Goal: Navigation & Orientation: Find specific page/section

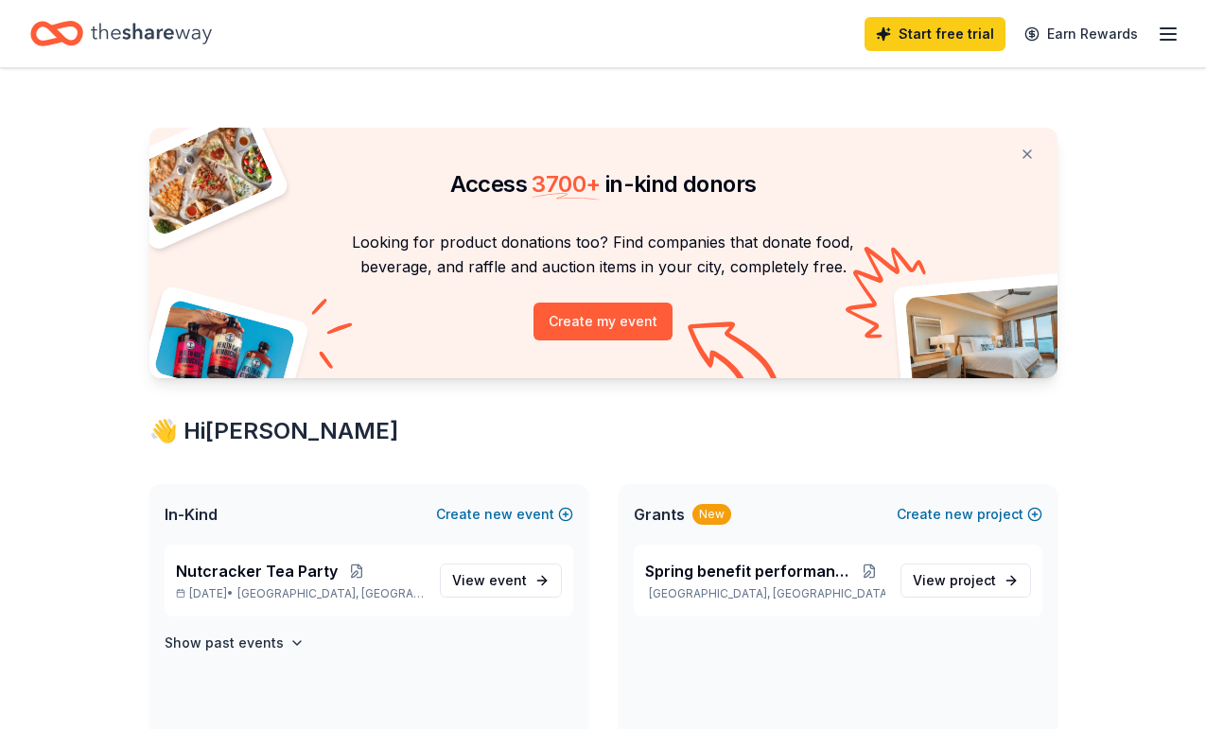
scroll to position [5, 0]
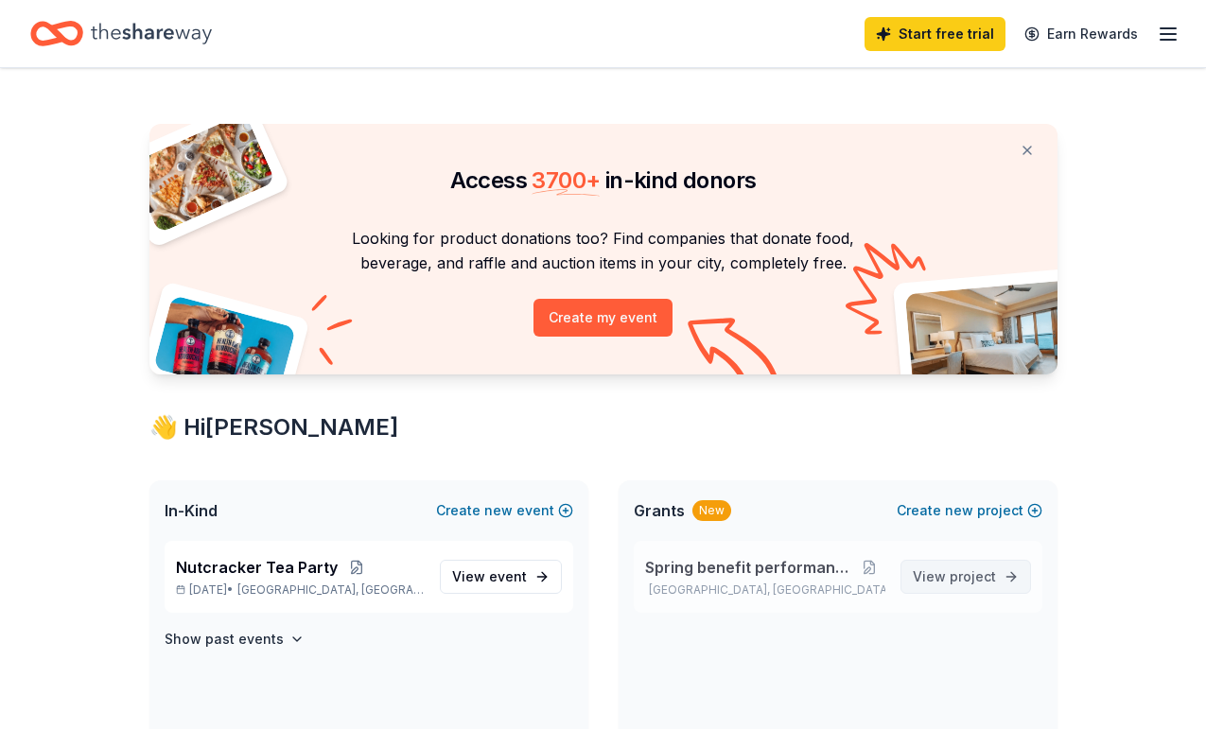
click at [978, 560] on link "View project" at bounding box center [965, 577] width 130 height 34
click at [961, 565] on span "View project" at bounding box center [953, 576] width 83 height 23
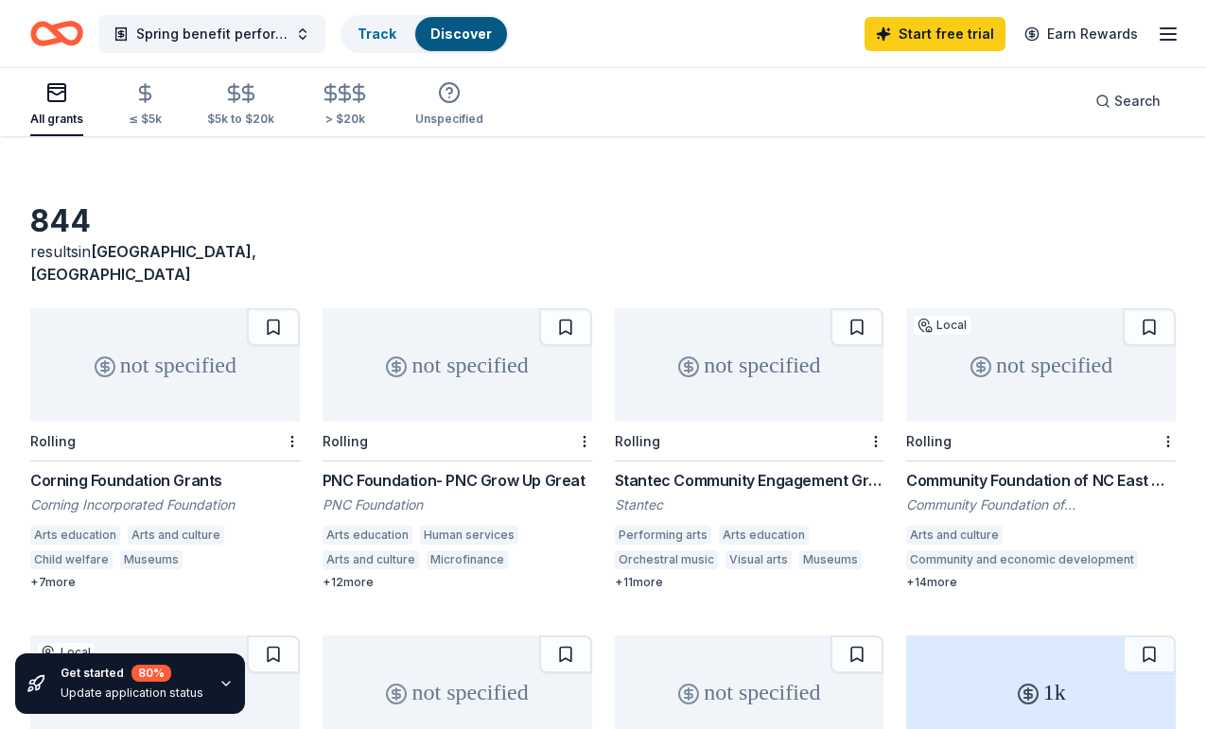
scroll to position [31, 0]
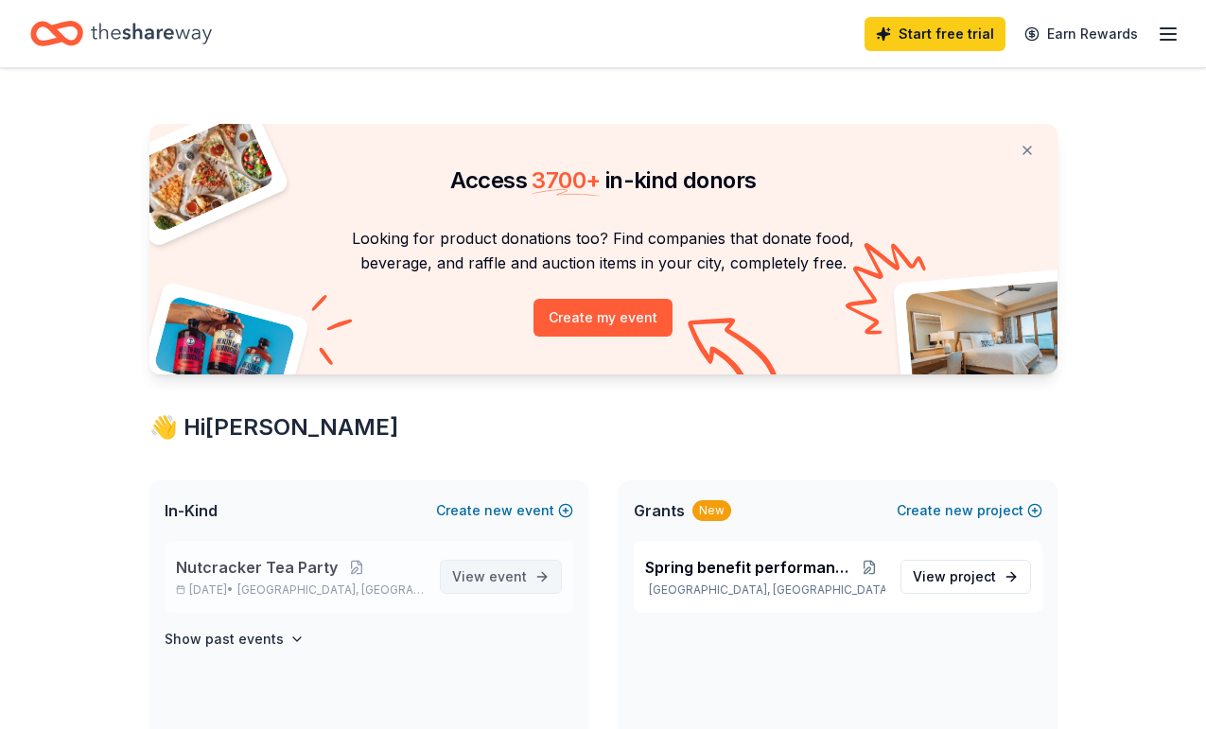
click at [518, 590] on link "View event" at bounding box center [501, 577] width 122 height 34
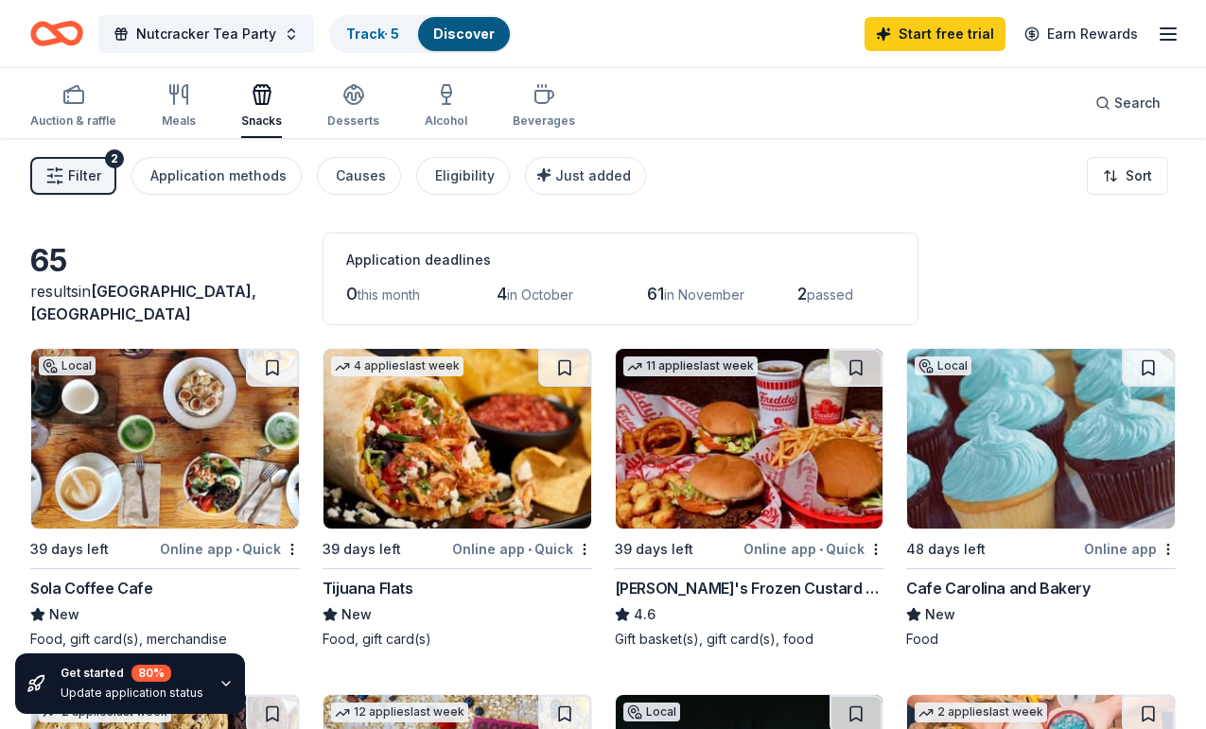
click at [1163, 28] on line "button" at bounding box center [1167, 28] width 15 height 0
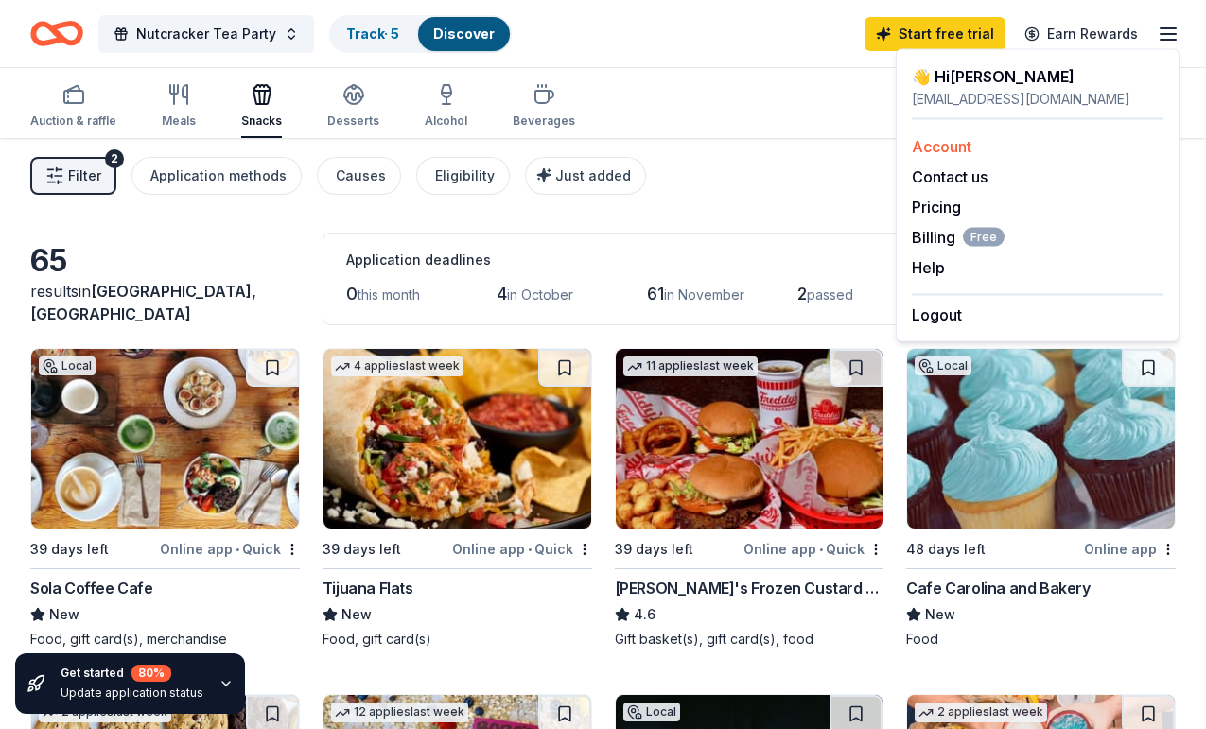
click at [915, 147] on link "Account" at bounding box center [941, 146] width 60 height 19
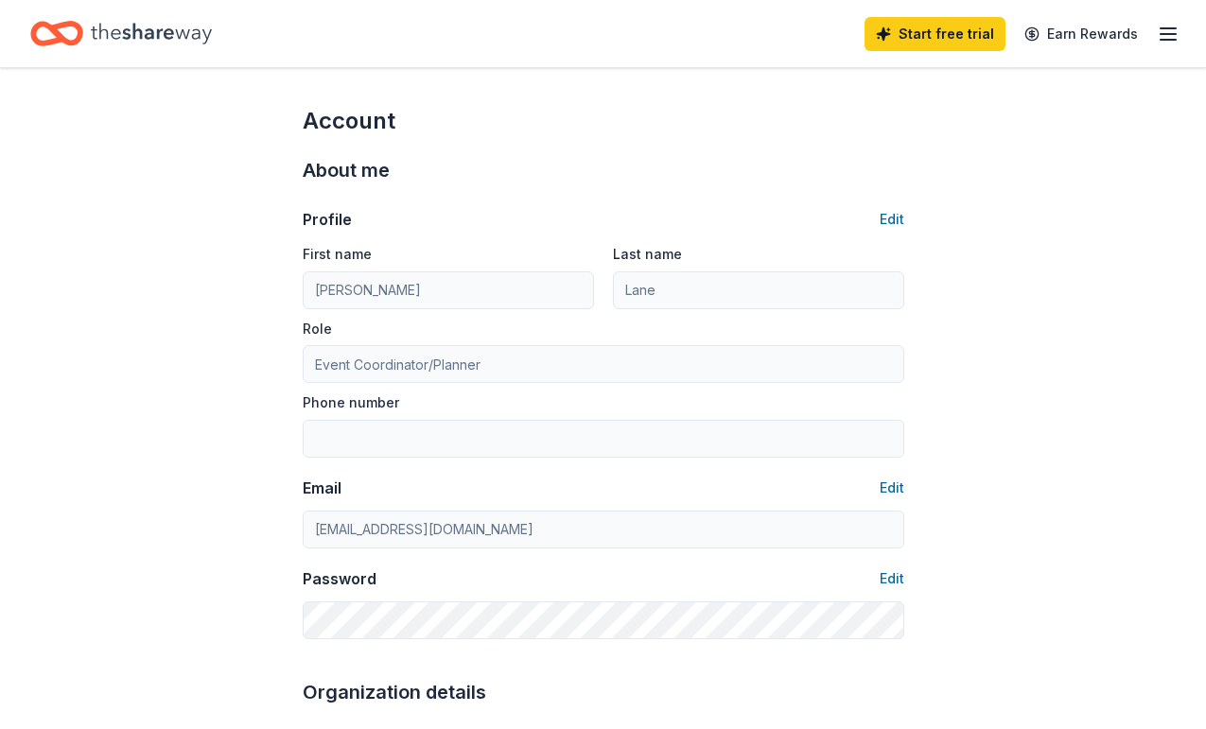
click at [1173, 38] on icon "button" at bounding box center [1167, 34] width 23 height 23
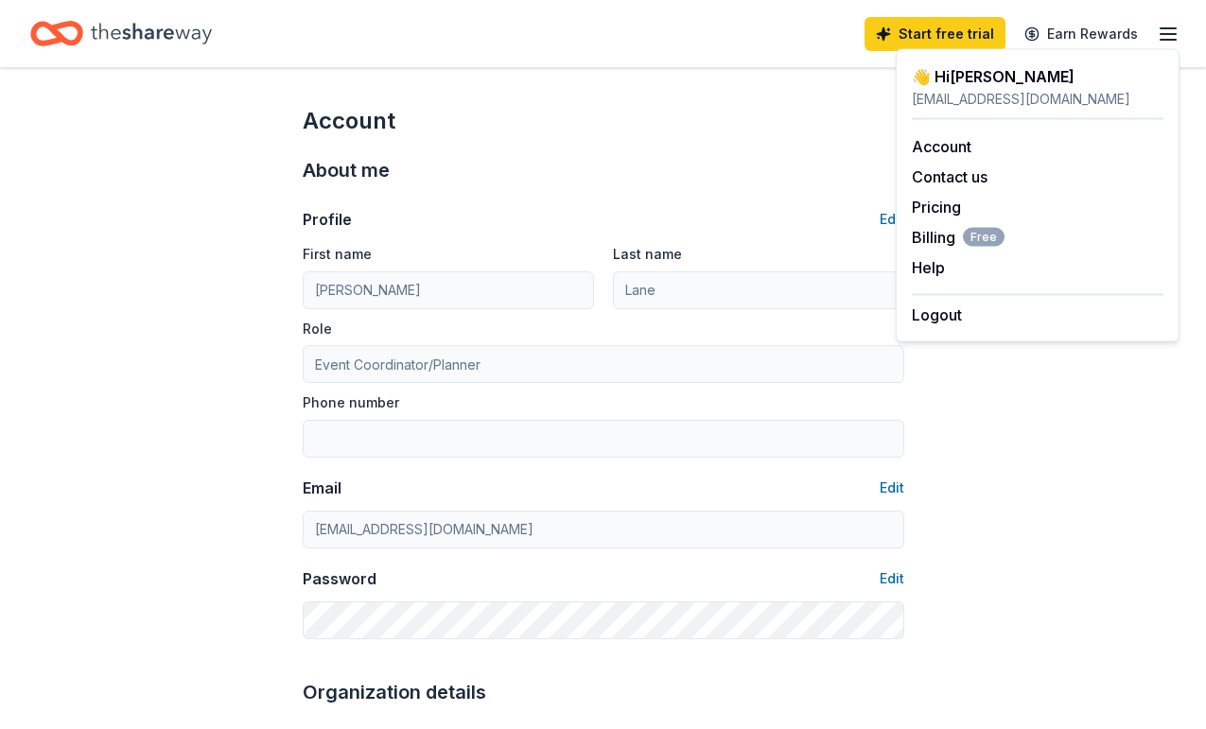
click at [819, 127] on div "Account" at bounding box center [603, 121] width 601 height 30
